Goal: Information Seeking & Learning: Learn about a topic

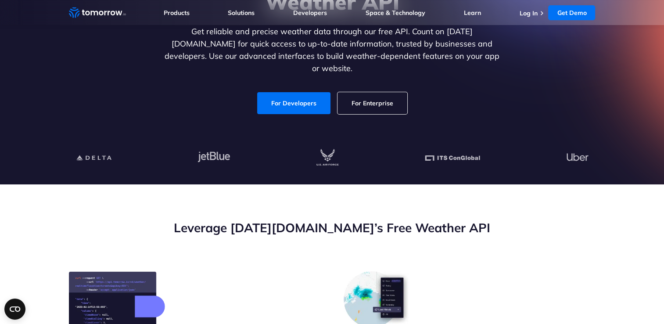
scroll to position [88, 0]
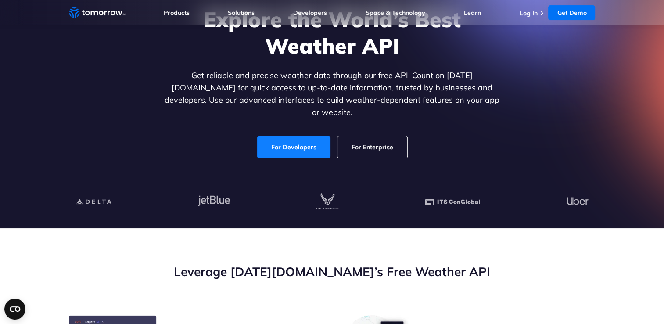
drag, startPoint x: 286, startPoint y: 135, endPoint x: 304, endPoint y: 131, distance: 18.3
click at [286, 136] on link "For Developers" at bounding box center [293, 147] width 73 height 22
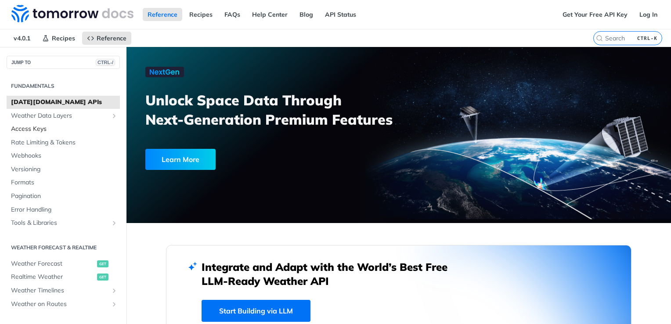
click at [26, 128] on span "Access Keys" at bounding box center [64, 129] width 107 height 9
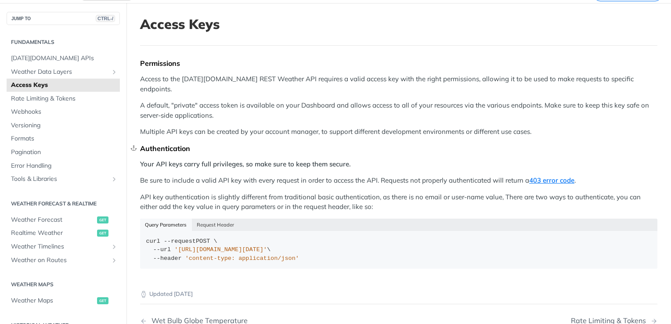
scroll to position [88, 0]
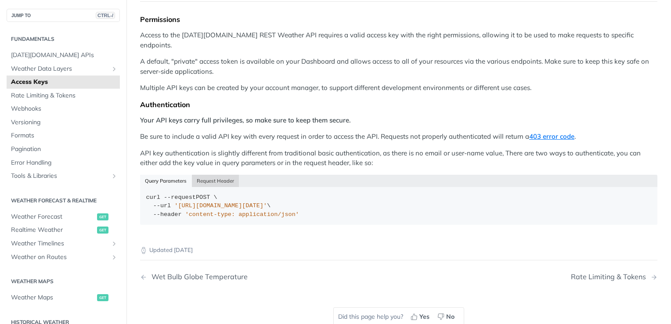
click at [216, 175] on button "Request Header" at bounding box center [215, 181] width 47 height 12
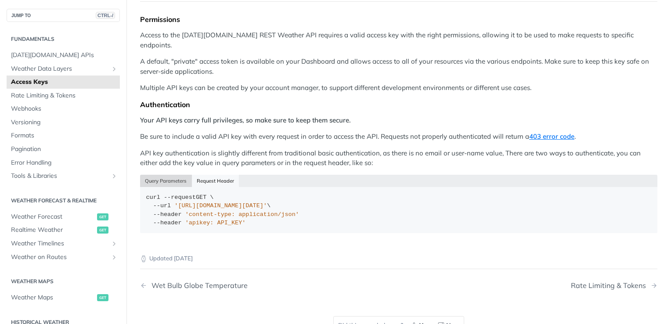
click at [168, 175] on button "Query Parameters" at bounding box center [166, 181] width 52 height 12
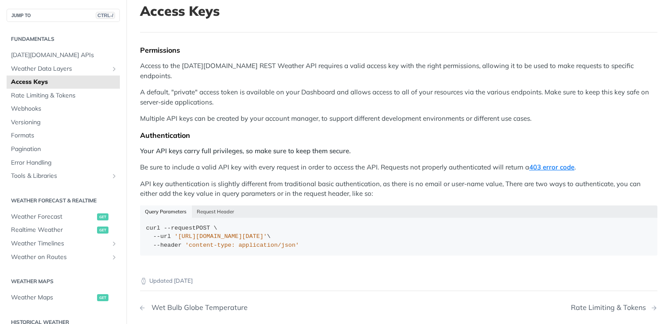
scroll to position [44, 0]
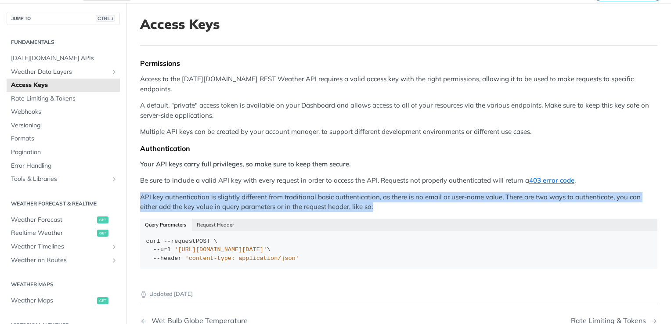
drag, startPoint x: 141, startPoint y: 188, endPoint x: 393, endPoint y: 199, distance: 252.7
click at [393, 199] on p "API key authentication is slightly different from traditional basic authenticat…" at bounding box center [398, 202] width 517 height 20
click at [257, 192] on p "API key authentication is slightly different from traditional basic authenticat…" at bounding box center [398, 202] width 517 height 20
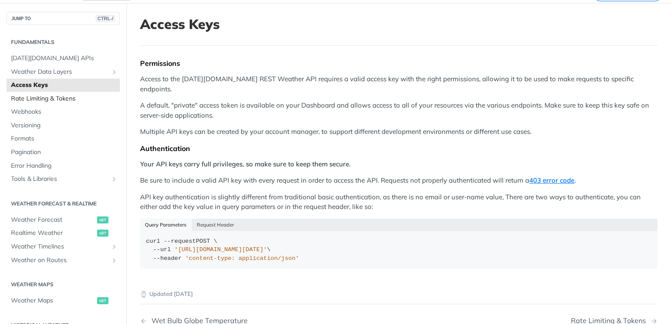
click at [49, 98] on span "Rate Limiting & Tokens" at bounding box center [64, 98] width 107 height 9
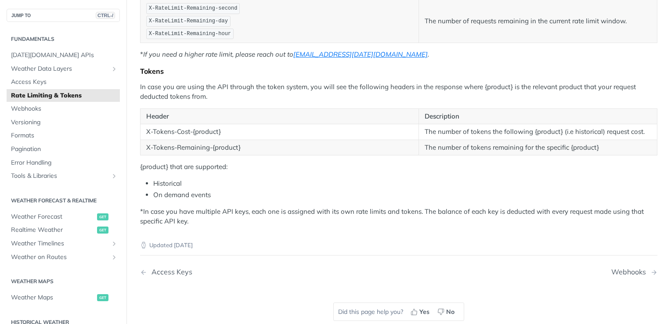
scroll to position [176, 0]
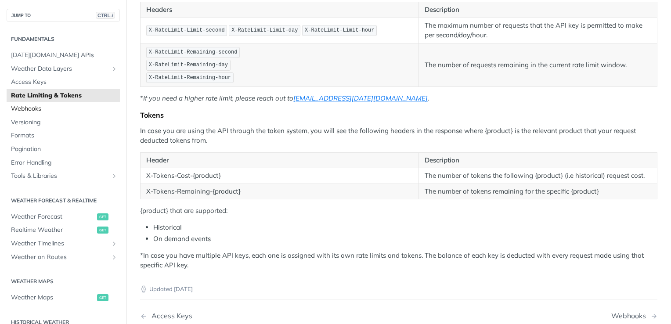
click at [43, 111] on span "Webhooks" at bounding box center [64, 108] width 107 height 9
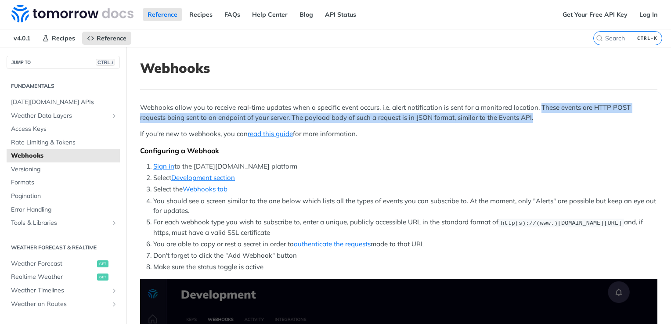
drag, startPoint x: 539, startPoint y: 105, endPoint x: 569, endPoint y: 118, distance: 32.0
click at [569, 118] on p "Webhooks allow you to receive real-time updates when a specific event occurs, i…" at bounding box center [398, 113] width 517 height 20
drag, startPoint x: 569, startPoint y: 118, endPoint x: 499, endPoint y: 139, distance: 73.3
click at [419, 149] on div "Configuring a Webhook" at bounding box center [398, 150] width 517 height 9
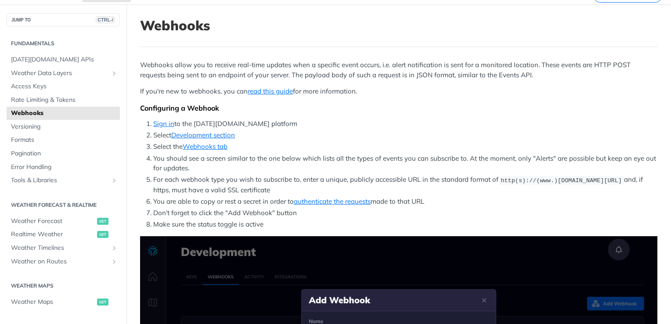
scroll to position [44, 0]
